Goal: Task Accomplishment & Management: Manage account settings

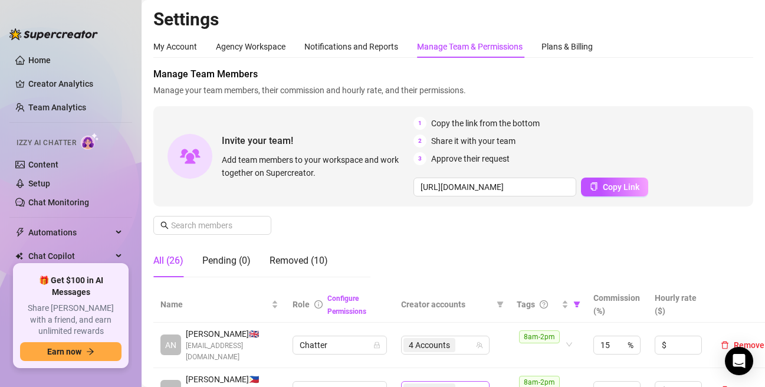
scroll to position [236, 0]
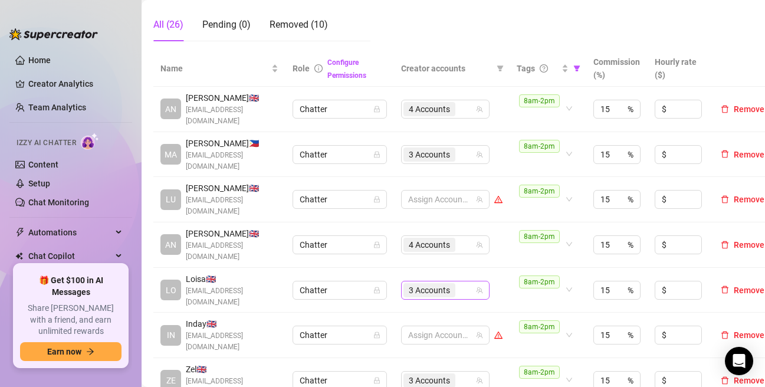
click at [456, 283] on div "3 Accounts" at bounding box center [431, 290] width 54 height 17
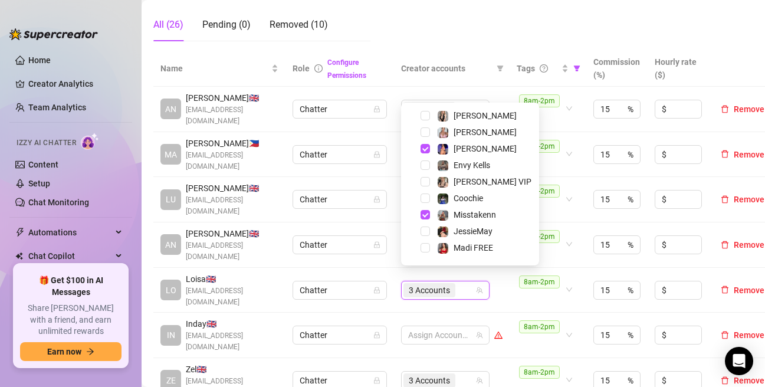
scroll to position [0, 0]
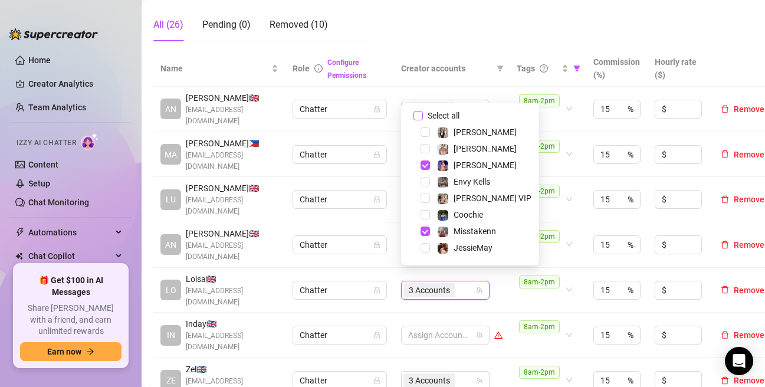
click at [421, 109] on label "Select all" at bounding box center [439, 115] width 51 height 13
click at [421, 111] on input "Select all" at bounding box center [418, 115] width 9 height 9
click at [421, 113] on input "Select all" at bounding box center [418, 115] width 9 height 9
checkbox input "false"
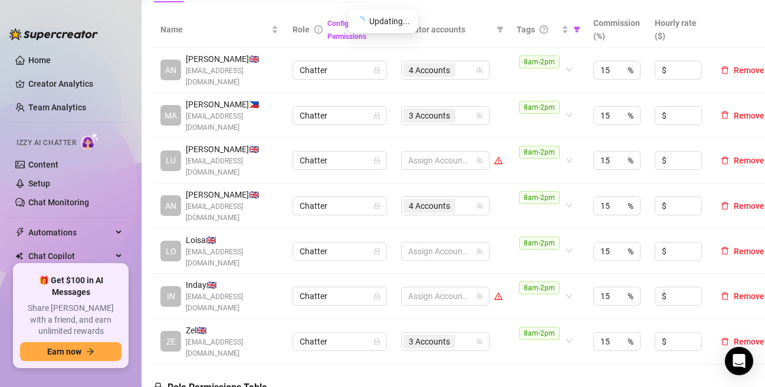
scroll to position [295, 0]
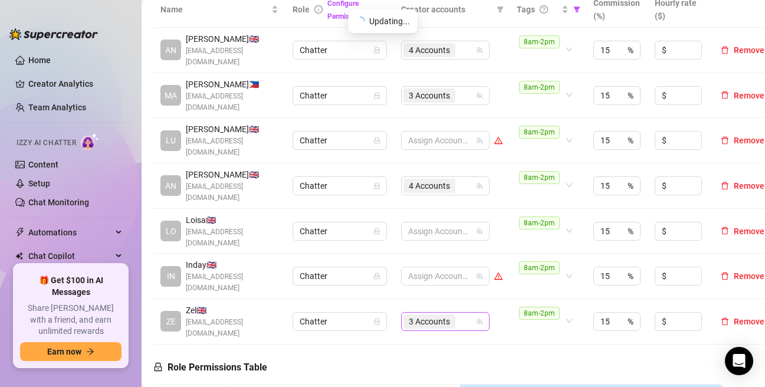
click at [464, 313] on div "3 Accounts" at bounding box center [439, 321] width 71 height 17
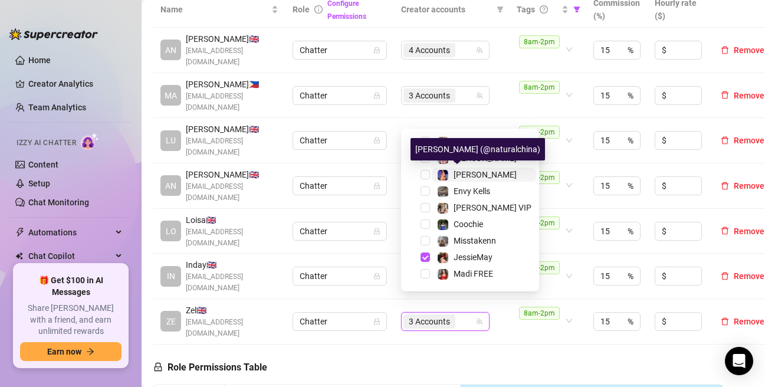
click at [444, 173] on img at bounding box center [443, 175] width 11 height 11
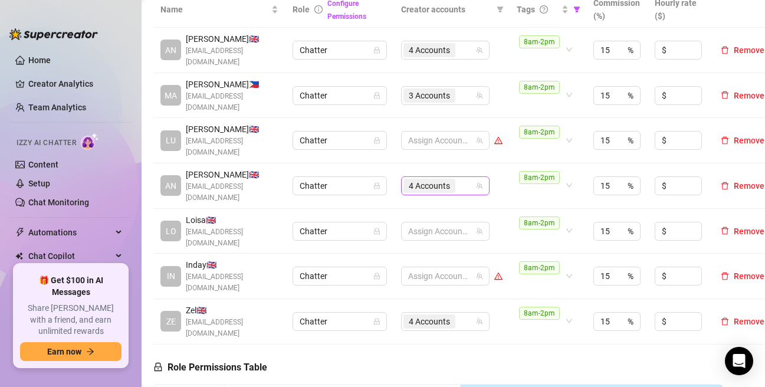
click at [451, 179] on span "4 Accounts" at bounding box center [430, 186] width 52 height 14
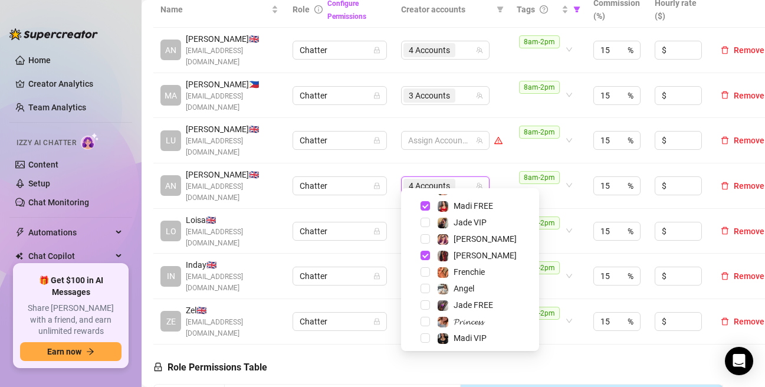
scroll to position [146, 0]
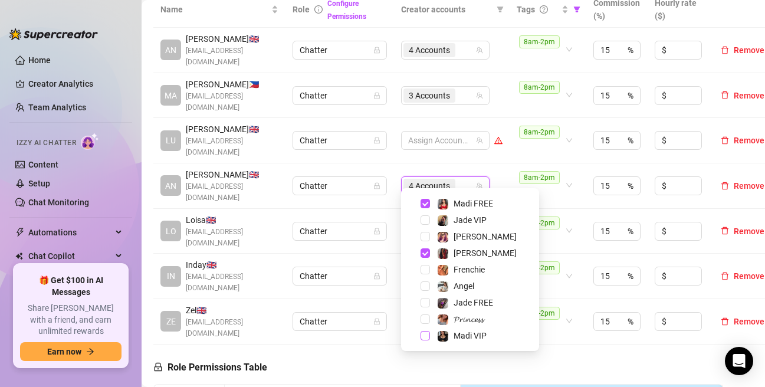
click at [422, 335] on span "Select tree node" at bounding box center [425, 335] width 9 height 9
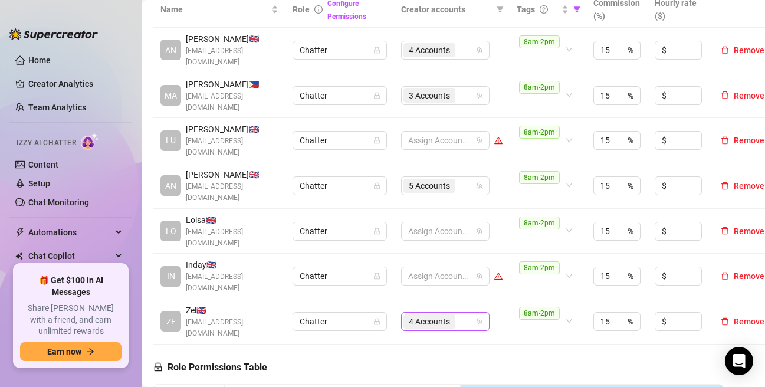
scroll to position [236, 0]
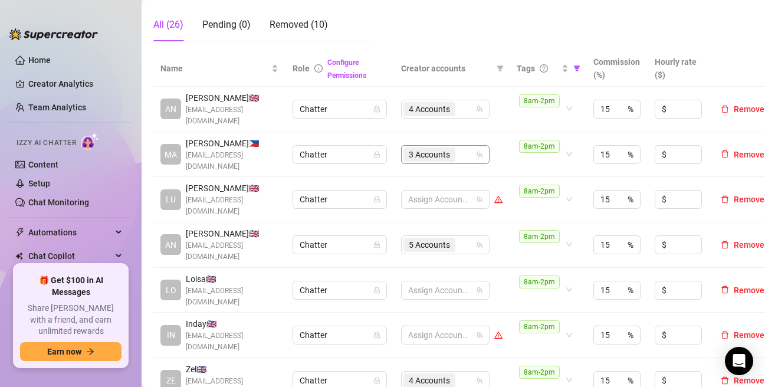
click at [463, 155] on div "3 Accounts" at bounding box center [439, 154] width 71 height 17
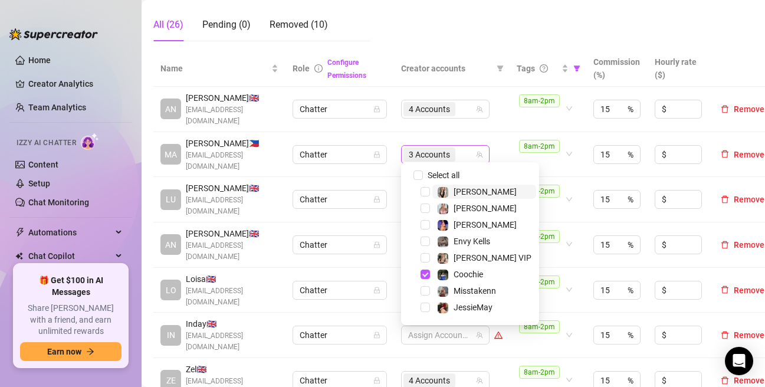
scroll to position [17, 0]
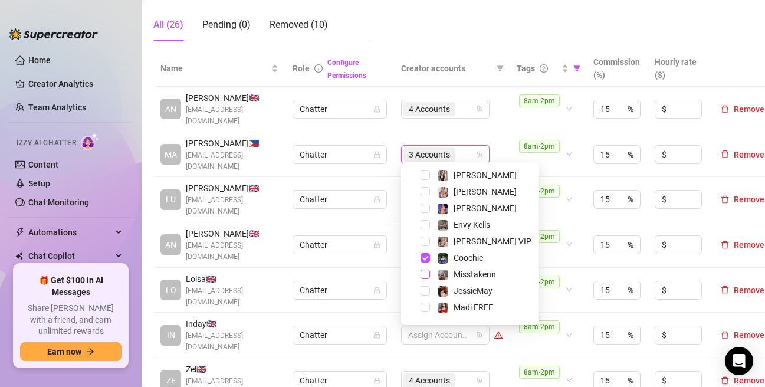
click at [427, 276] on span "Select tree node" at bounding box center [425, 274] width 9 height 9
click at [505, 90] on td "4 Accounts" at bounding box center [452, 109] width 116 height 45
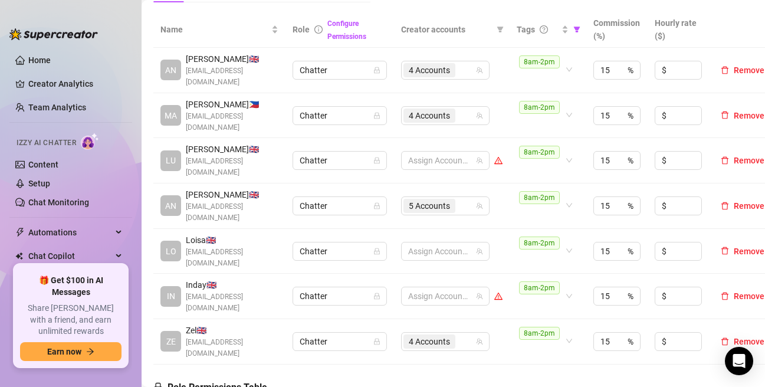
scroll to position [295, 0]
